Goal: Task Accomplishment & Management: Use online tool/utility

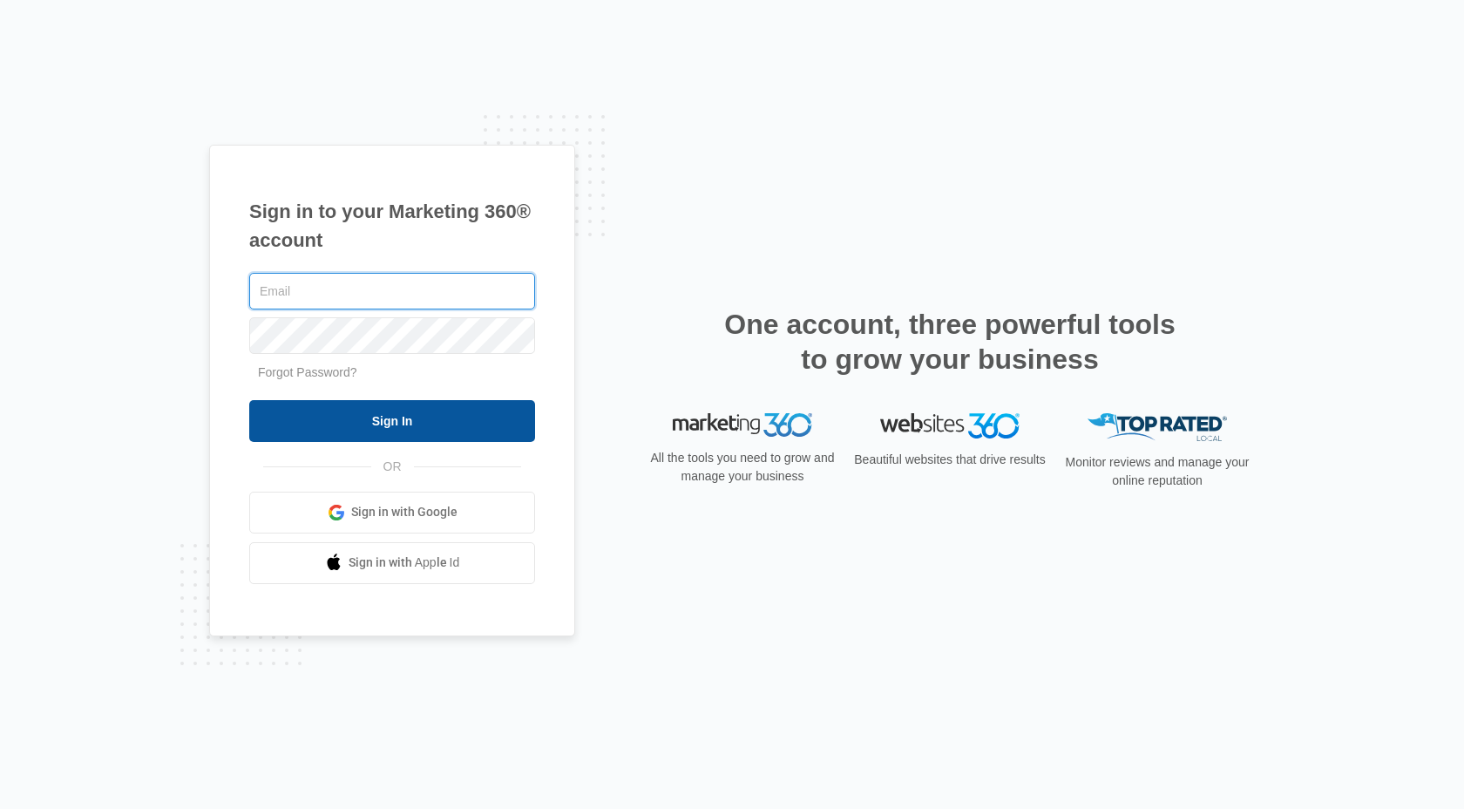
type input "[EMAIL_ADDRESS][DOMAIN_NAME]"
click at [339, 431] on input "Sign In" at bounding box center [392, 421] width 286 height 42
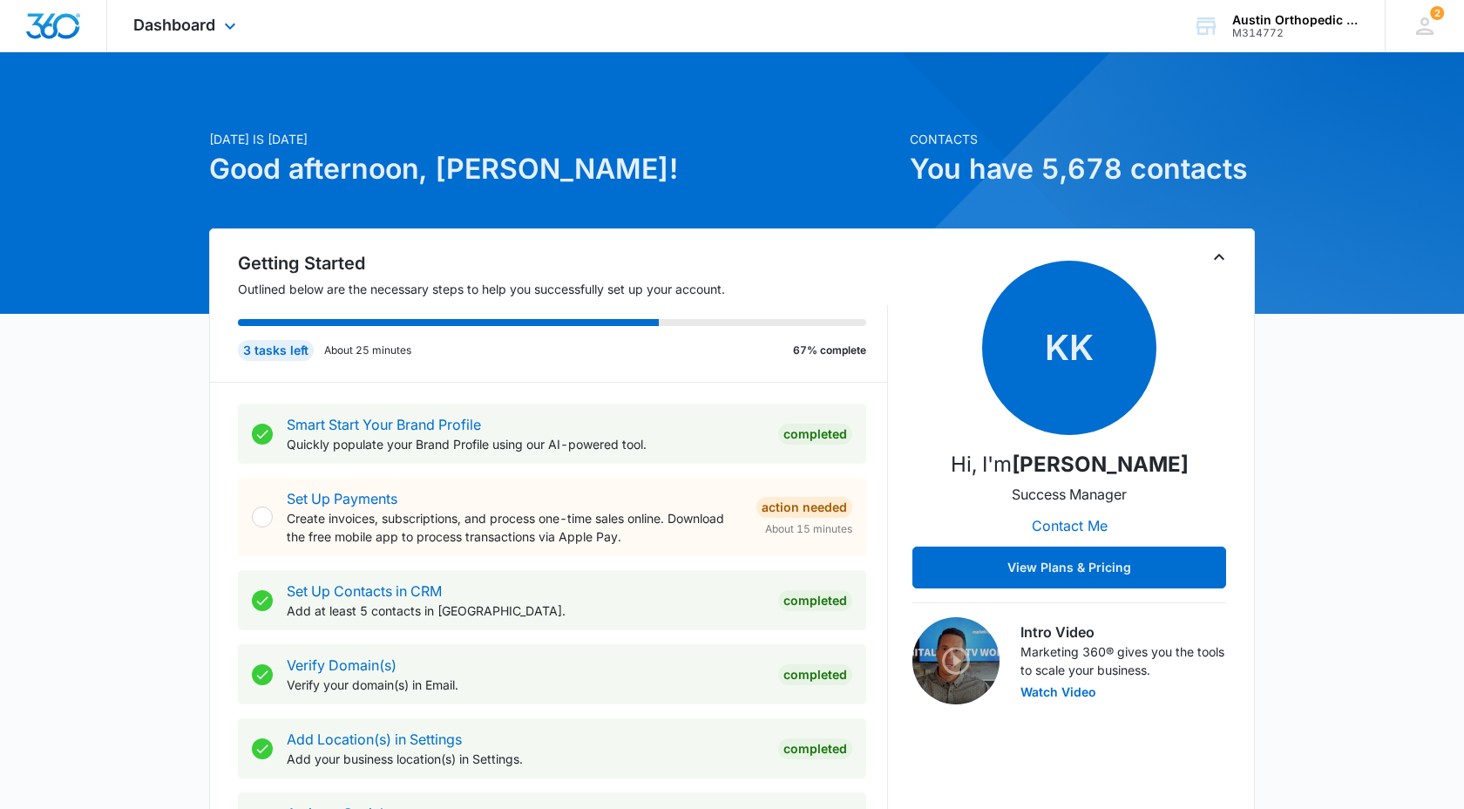
click at [216, 21] on div "Dashboard Apps Reputation CRM Email Social POS Content Ads Intelligence Files B…" at bounding box center [186, 25] width 159 height 51
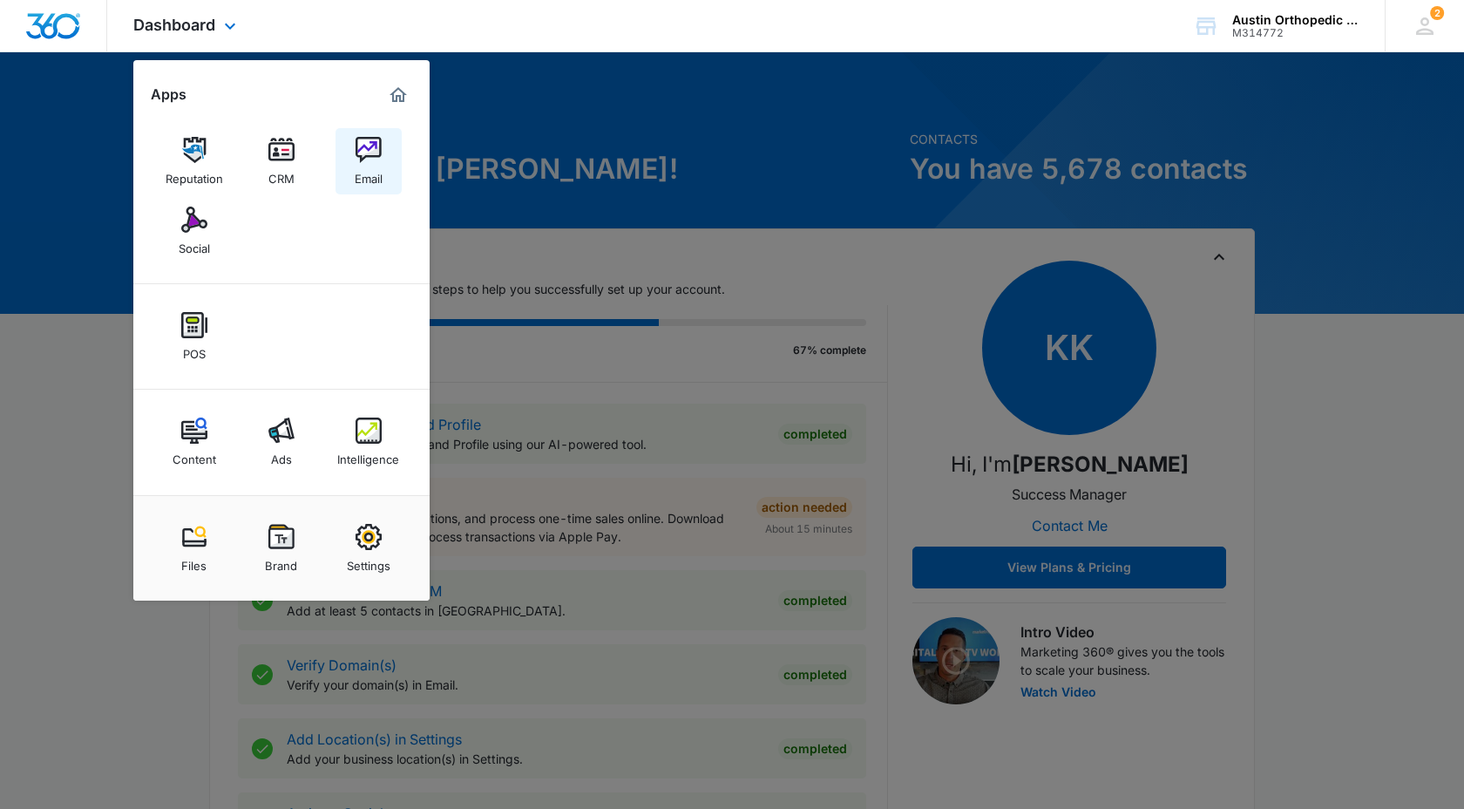
click at [362, 165] on div "Email" at bounding box center [369, 174] width 28 height 23
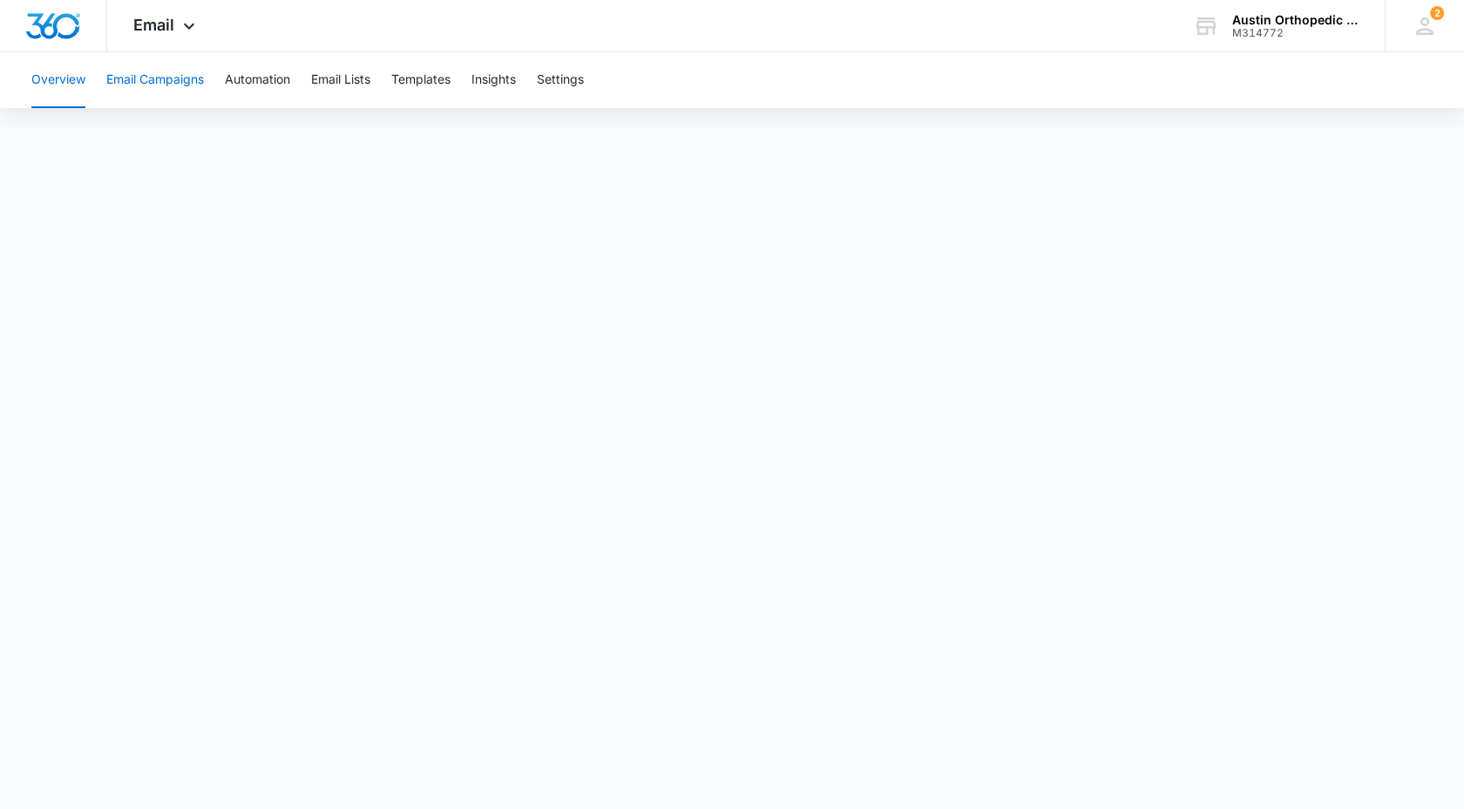
click at [134, 82] on button "Email Campaigns" at bounding box center [155, 80] width 98 height 56
